Goal: Obtain resource: Obtain resource

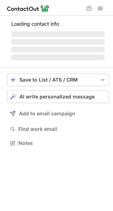
scroll to position [142, 113]
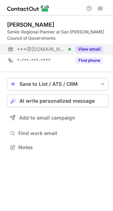
click at [97, 49] on button "View email" at bounding box center [89, 49] width 28 height 7
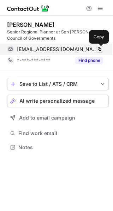
click at [100, 50] on span at bounding box center [99, 49] width 6 height 6
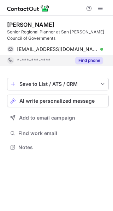
click at [79, 64] on div "Find phone" at bounding box center [87, 60] width 32 height 11
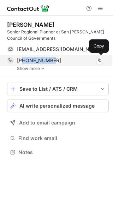
drag, startPoint x: 21, startPoint y: 63, endPoint x: 59, endPoint y: 61, distance: 38.1
click at [59, 61] on div "+15306951402" at bounding box center [60, 60] width 86 height 6
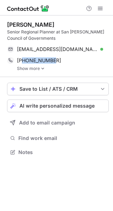
copy span "5306951402"
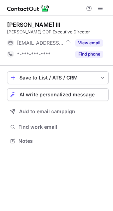
scroll to position [4, 4]
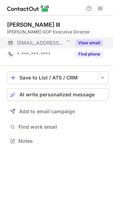
click at [90, 46] on button "View email" at bounding box center [89, 42] width 28 height 7
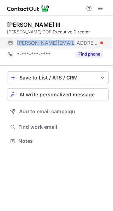
drag, startPoint x: 17, startPoint y: 43, endPoint x: 65, endPoint y: 43, distance: 48.9
click at [65, 43] on div "robert@starkgop.org" at bounding box center [60, 43] width 86 height 6
copy span "robert@starkgop.org"
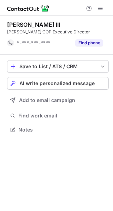
scroll to position [125, 113]
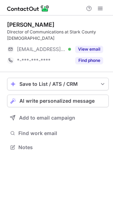
scroll to position [142, 113]
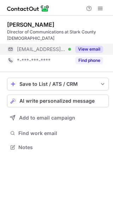
click at [94, 50] on button "View email" at bounding box center [89, 49] width 28 height 7
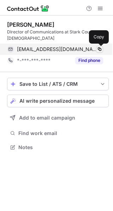
click at [100, 50] on span at bounding box center [99, 49] width 6 height 6
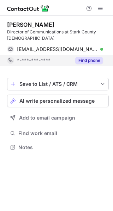
click at [90, 56] on div "Find phone" at bounding box center [87, 60] width 32 height 11
